Goal: Check status: Check status

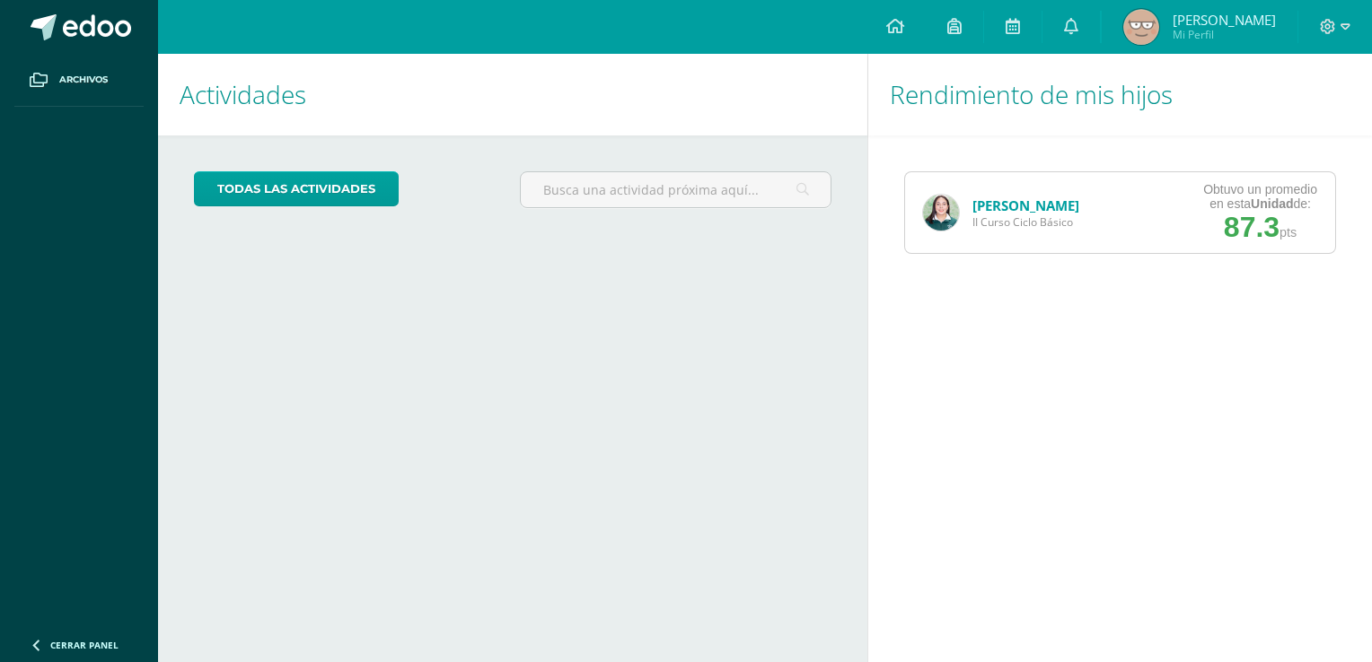
click at [929, 223] on img at bounding box center [941, 213] width 36 height 36
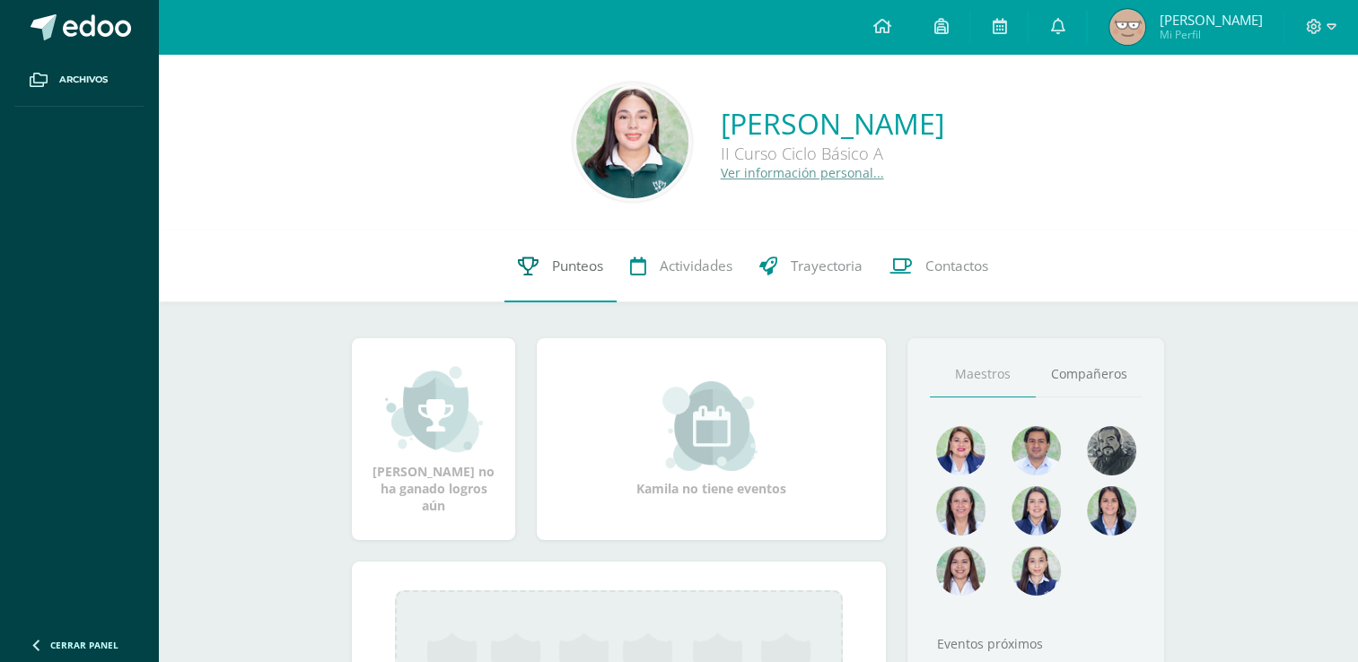
click at [544, 302] on link "Punteos" at bounding box center [560, 267] width 112 height 72
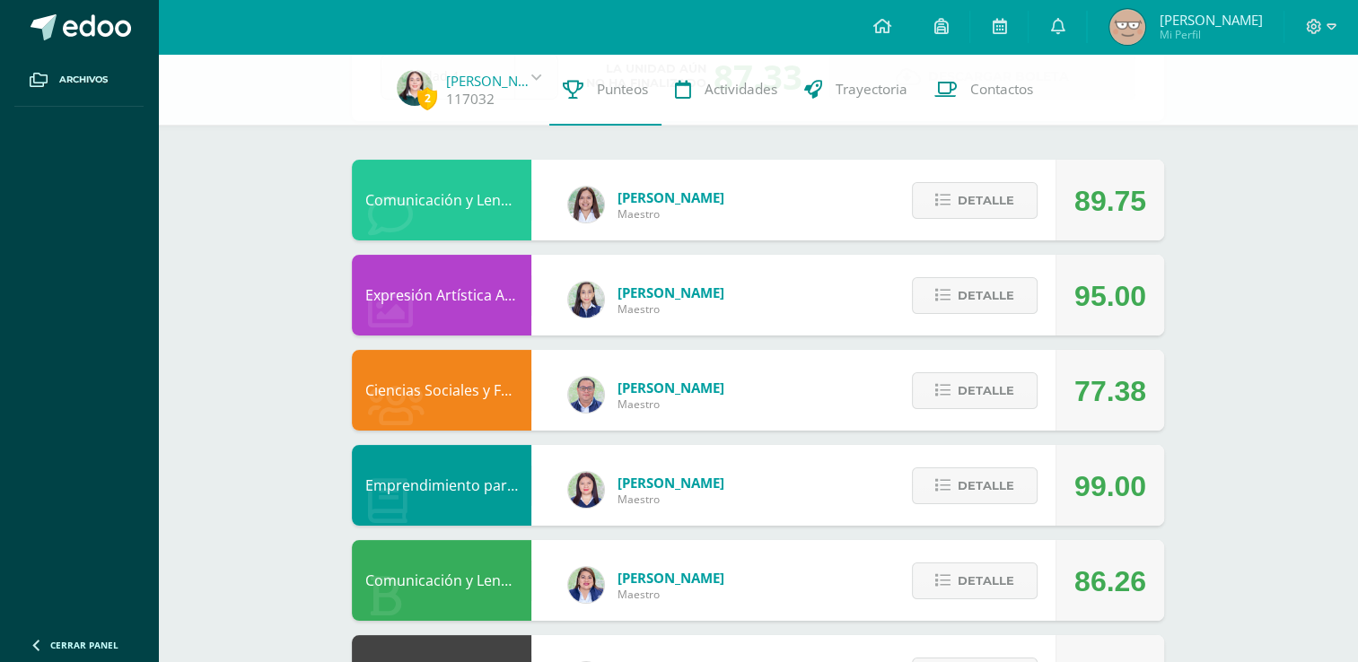
scroll to position [139, 0]
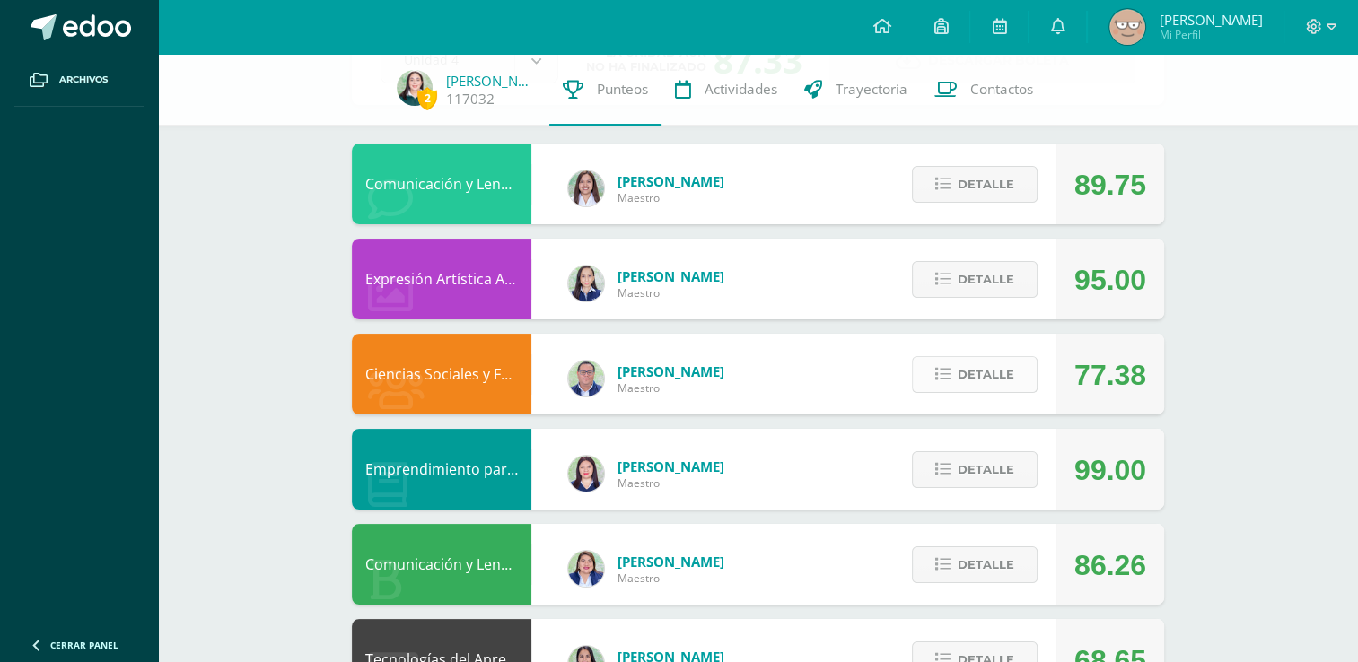
click at [995, 370] on span "Detalle" at bounding box center [986, 374] width 57 height 33
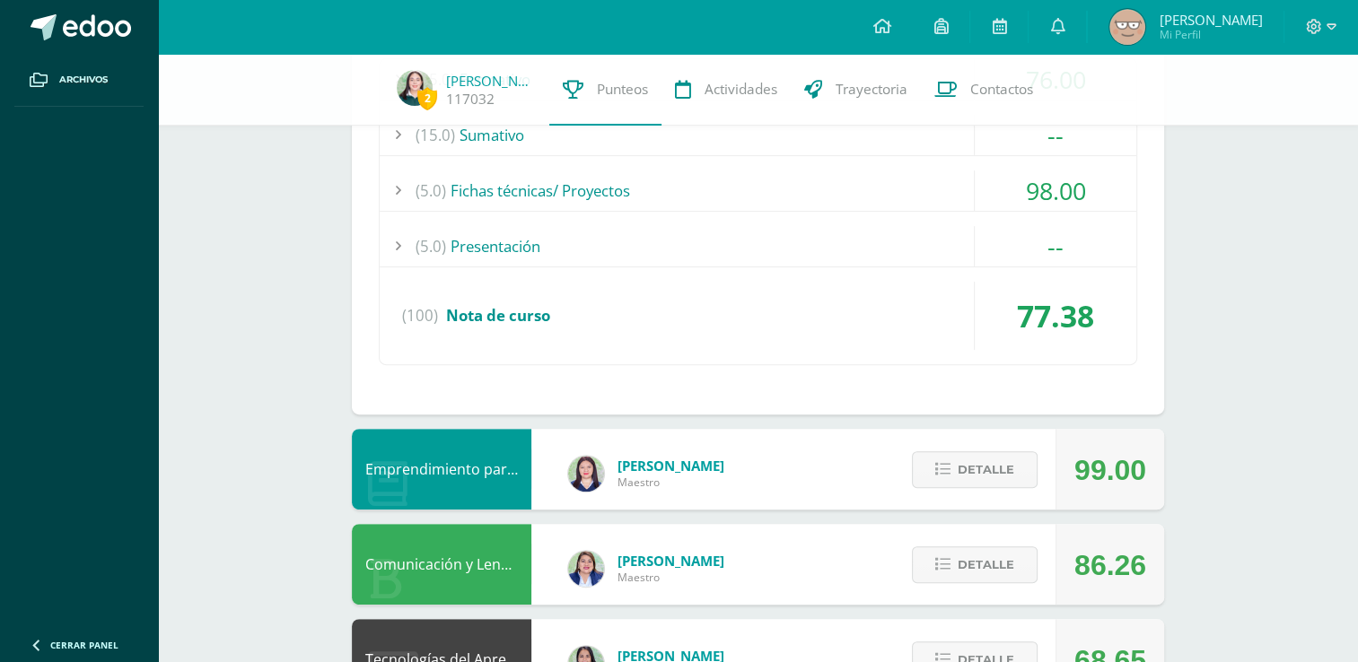
scroll to position [518, 0]
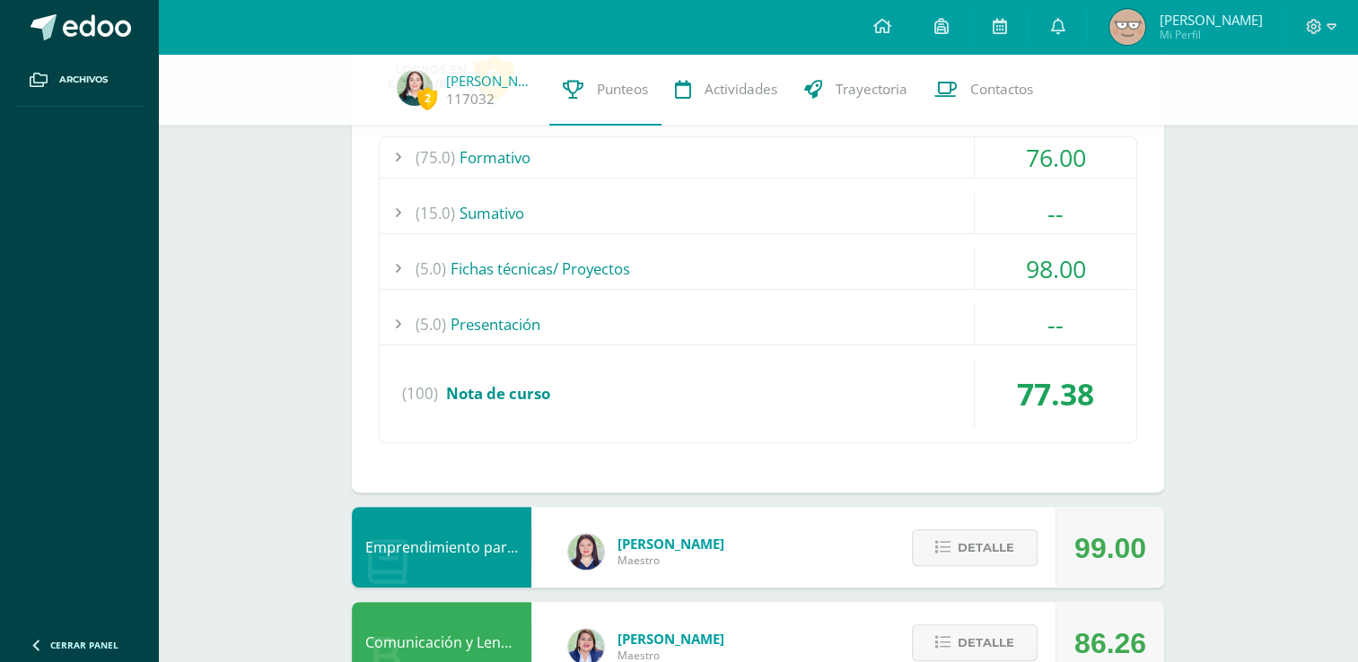
click at [1076, 169] on div "76.00" at bounding box center [1056, 157] width 162 height 40
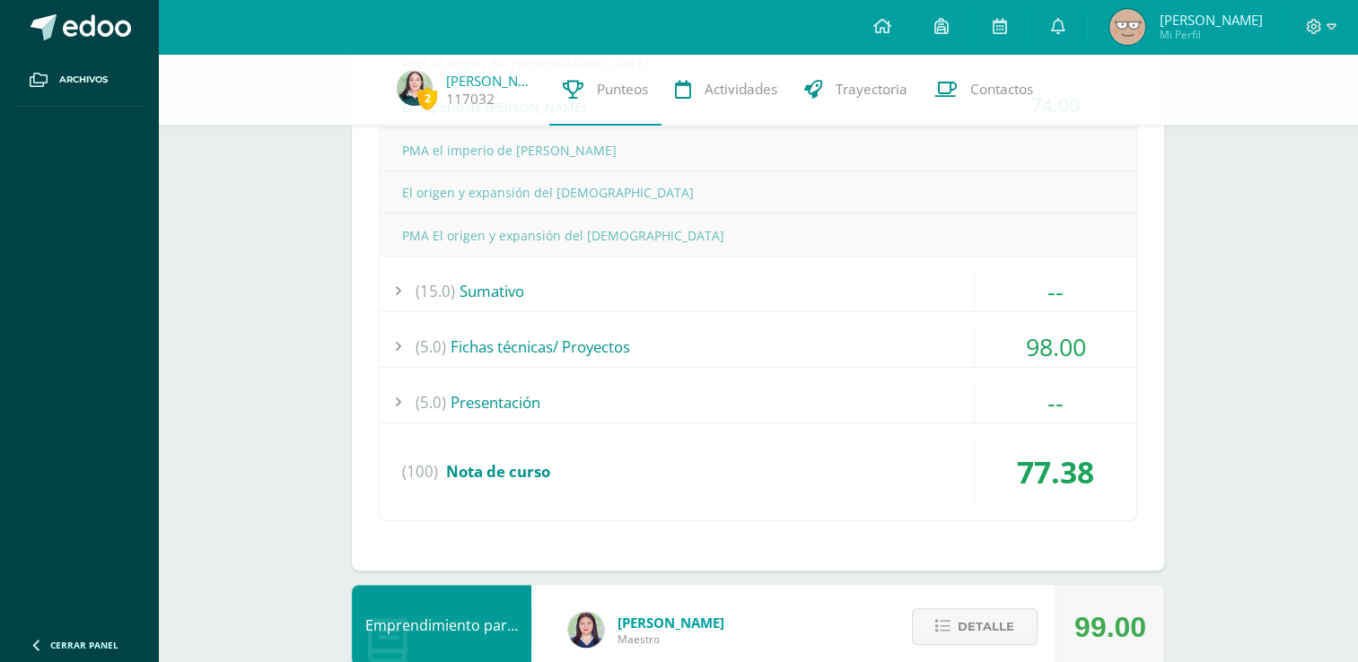
scroll to position [862, 0]
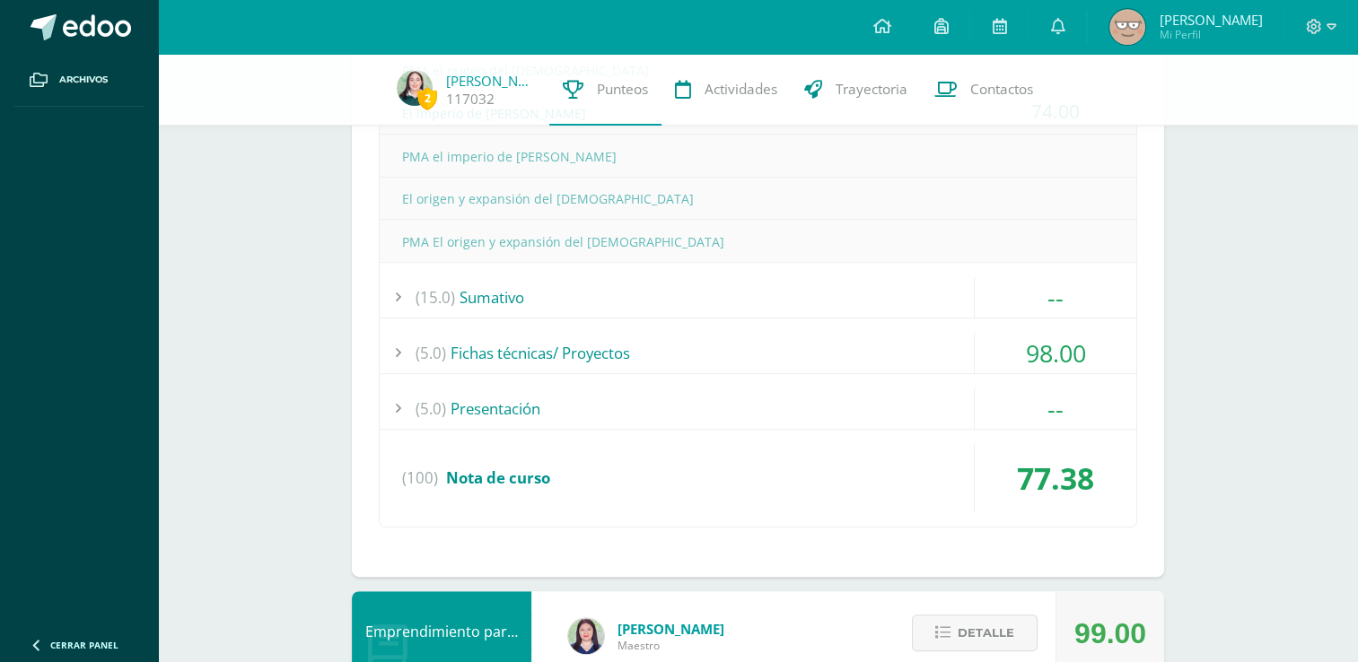
click at [1095, 404] on div "--" at bounding box center [1056, 409] width 162 height 40
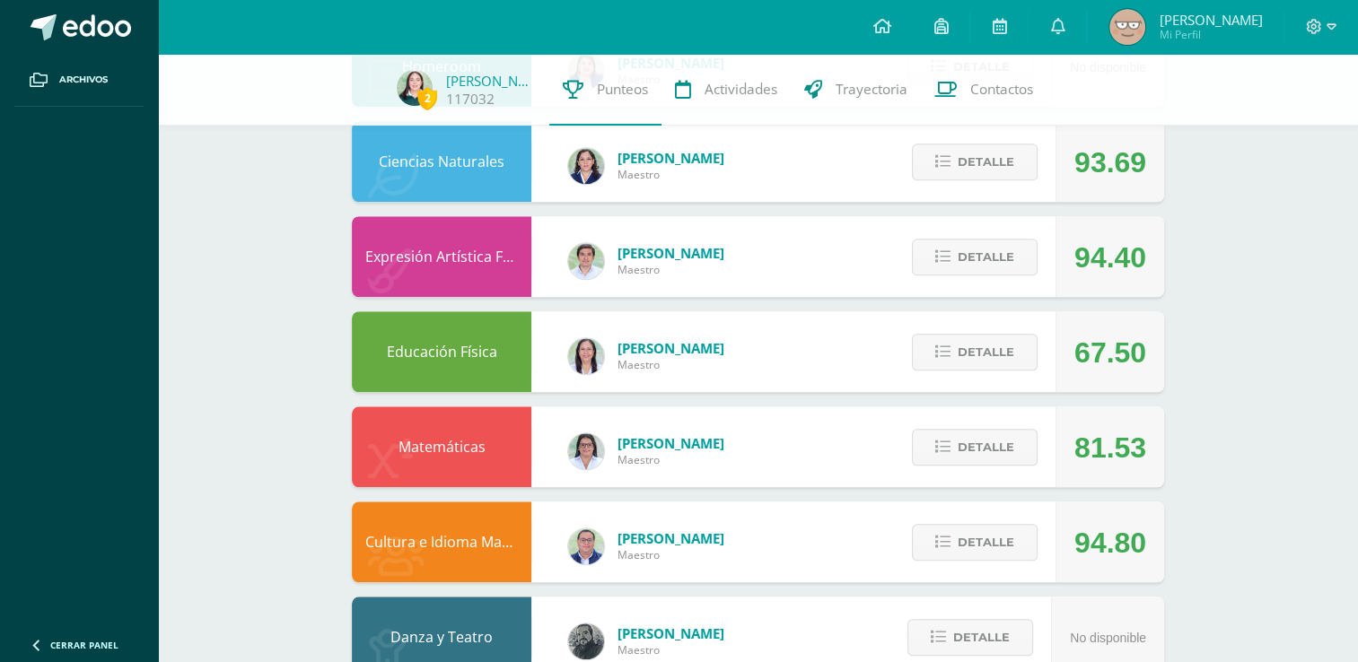
scroll to position [1566, 0]
